Goal: Browse casually

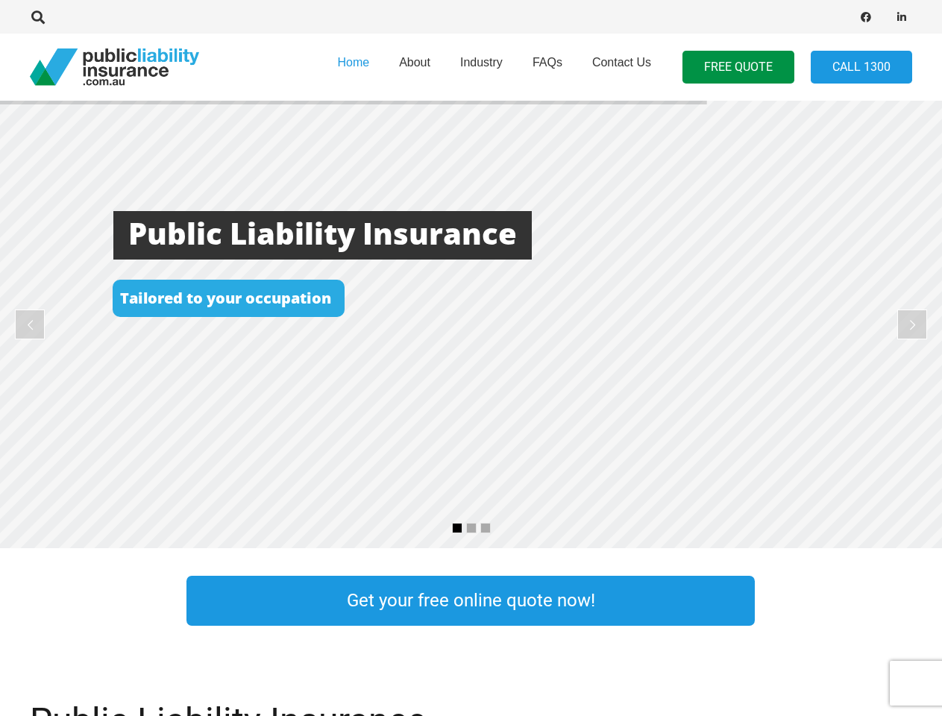
click at [471, 358] on rs-layer at bounding box center [471, 324] width 942 height 447
click at [38, 17] on icon "Search" at bounding box center [37, 16] width 13 height 13
click at [63, 17] on div at bounding box center [268, 16] width 476 height 47
click at [471, 324] on rs-layer at bounding box center [471, 324] width 942 height 447
click at [30, 324] on rs-arrow at bounding box center [30, 324] width 30 height 30
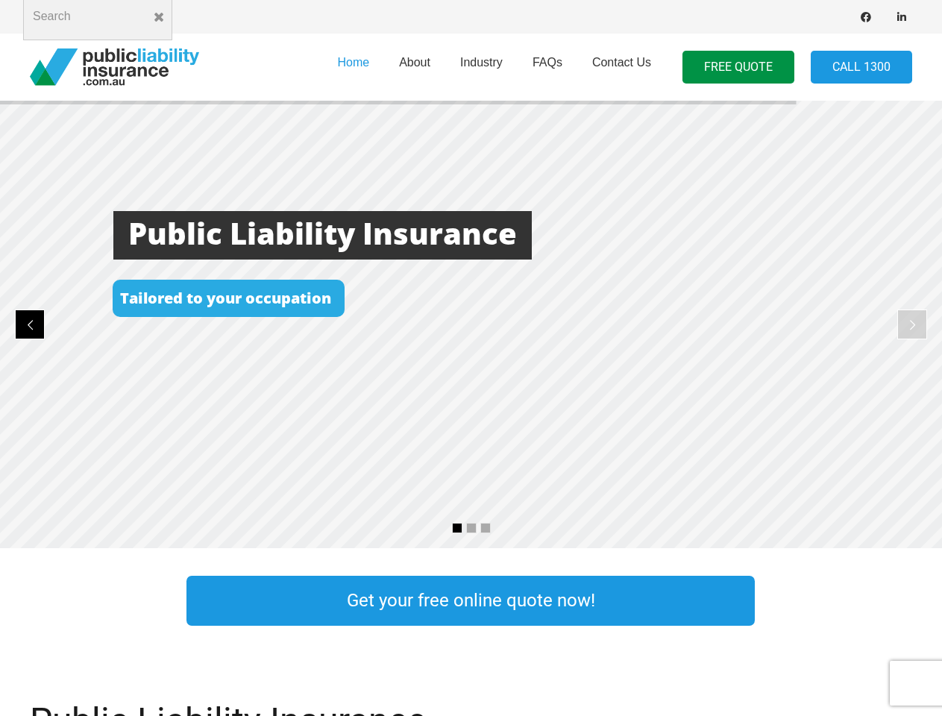
click at [912, 324] on rs-arrow at bounding box center [912, 324] width 30 height 30
click at [457, 528] on rs-bullet at bounding box center [457, 528] width 10 height 10
click at [471, 528] on rs-bullet at bounding box center [471, 528] width 10 height 10
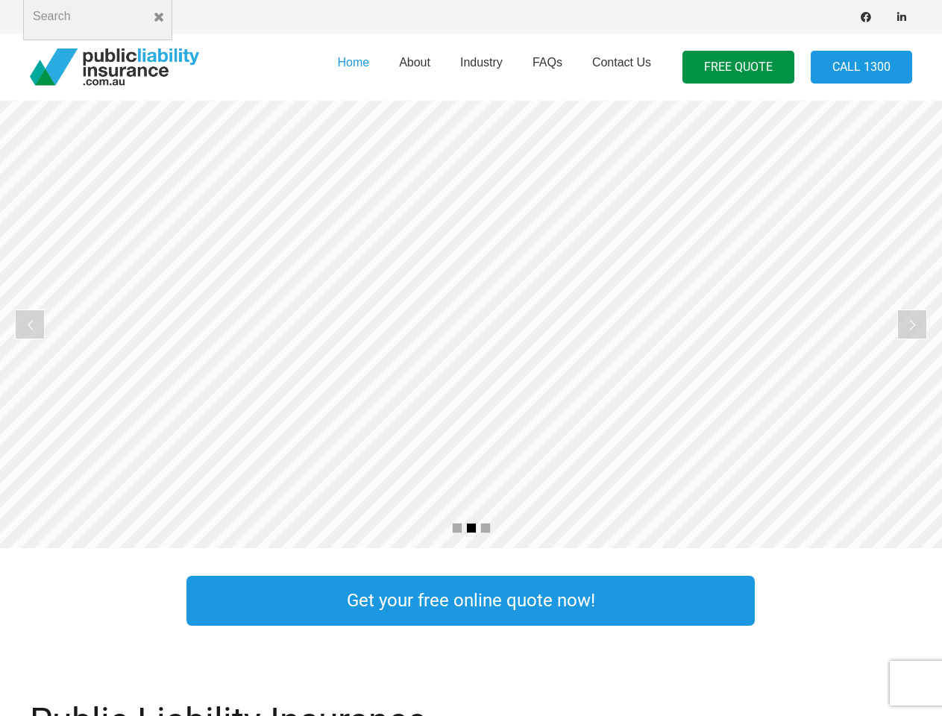
click at [485, 528] on rs-bullet at bounding box center [485, 528] width 10 height 10
click at [471, 324] on rs-slide "Cost Effective Public Liability Insurance Start Your Free Quote Online Now" at bounding box center [471, 324] width 942 height 447
